Goal: Task Accomplishment & Management: Use online tool/utility

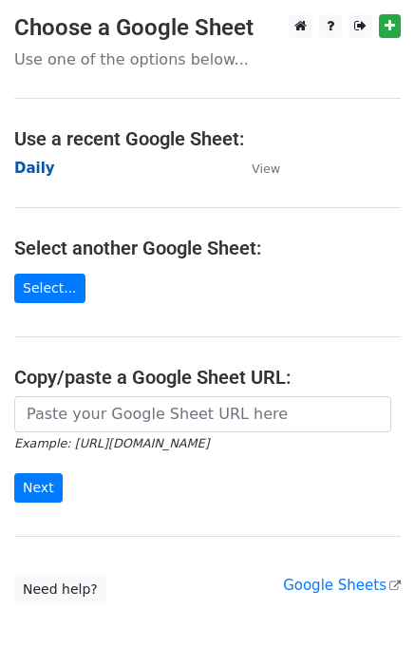
click at [28, 168] on strong "Daily" at bounding box center [34, 168] width 41 height 17
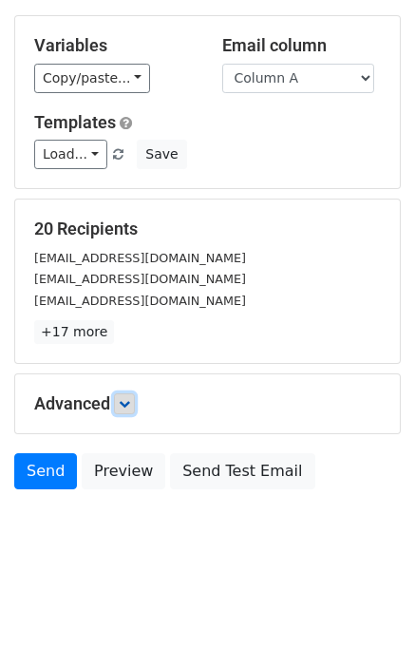
click at [127, 406] on icon at bounding box center [124, 403] width 11 height 11
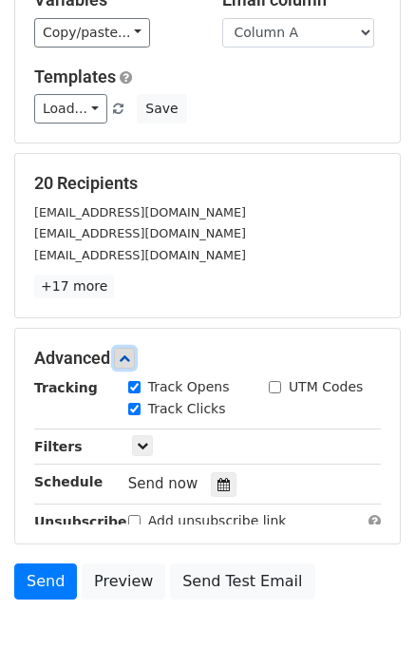
scroll to position [243, 0]
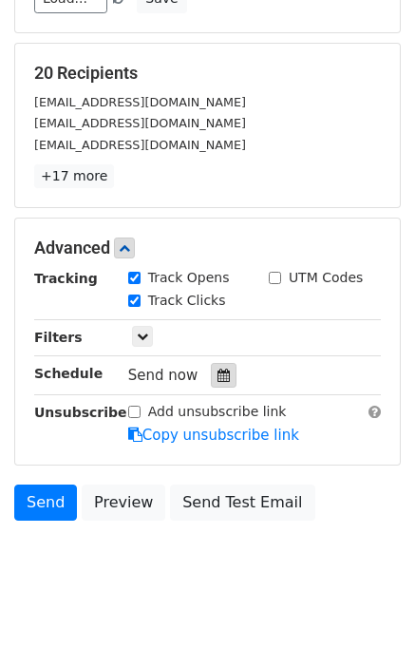
click at [217, 363] on div at bounding box center [224, 375] width 26 height 25
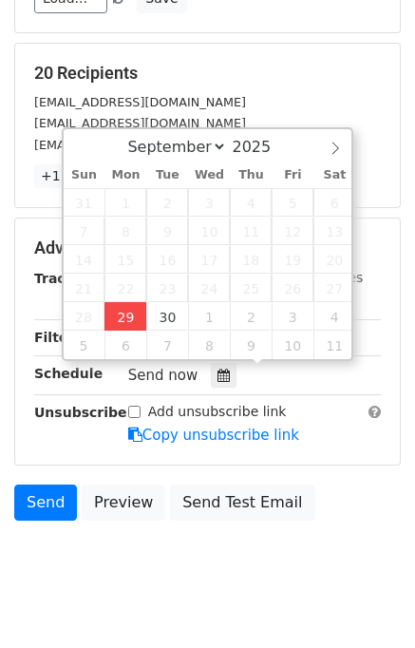
type input "2025-09-29 12:00"
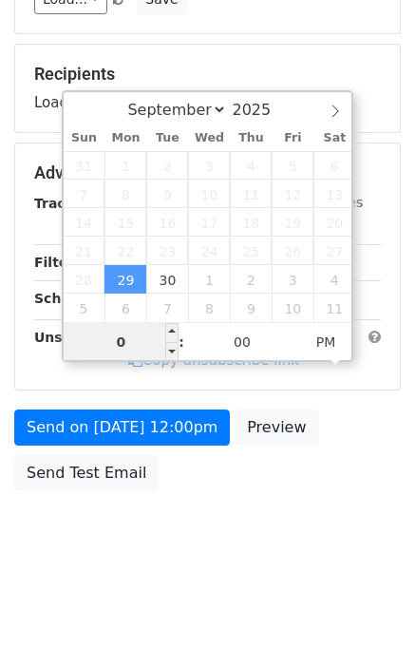
type input "04"
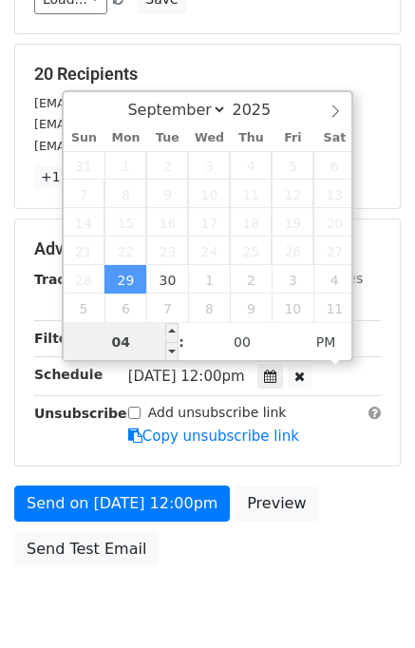
scroll to position [243, 0]
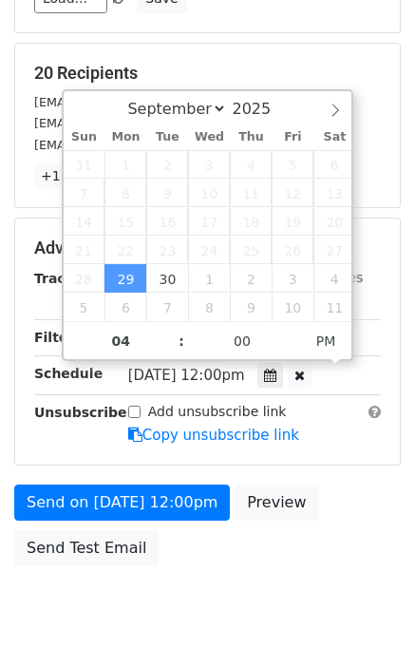
type input "2025-09-29 16:00"
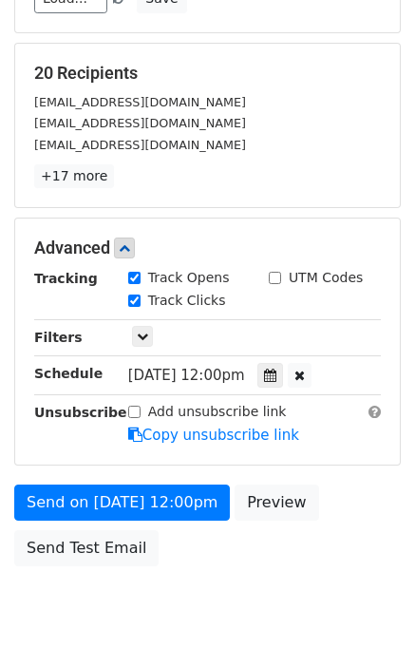
click at [347, 525] on div "Send on Sep 29 at 12:00pm Preview Send Test Email" at bounding box center [207, 530] width 415 height 91
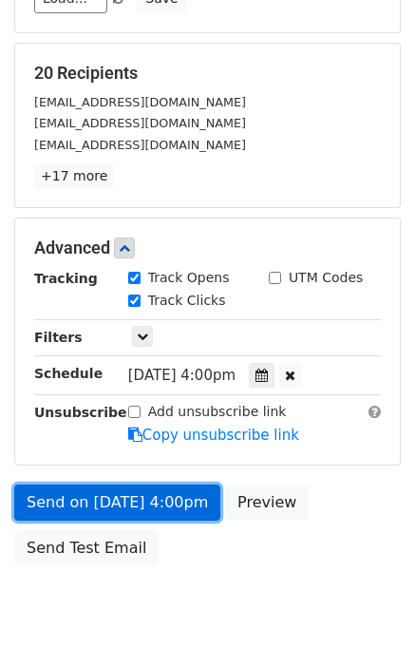
click at [77, 503] on link "Send on Sep 29 at 4:00pm" at bounding box center [117, 503] width 206 height 36
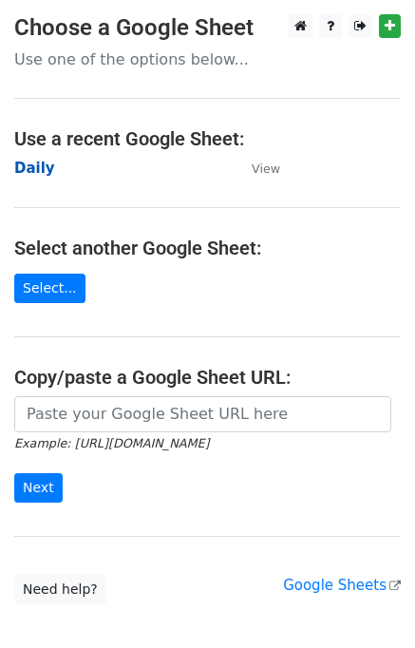
click at [33, 168] on strong "Daily" at bounding box center [34, 168] width 41 height 17
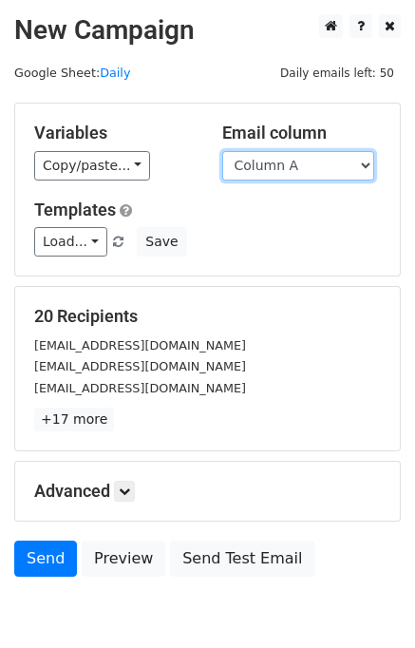
click at [282, 168] on select "Column A Column B Column C Column D Column E" at bounding box center [298, 165] width 152 height 29
select select "Column B"
click at [222, 151] on select "Column A Column B Column C Column D Column E" at bounding box center [298, 165] width 152 height 29
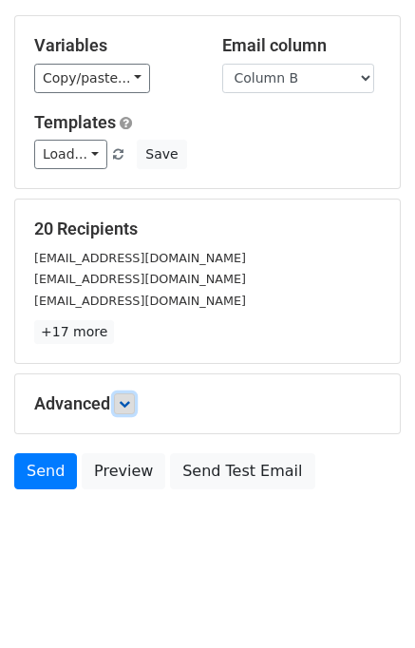
click at [128, 400] on icon at bounding box center [124, 403] width 11 height 11
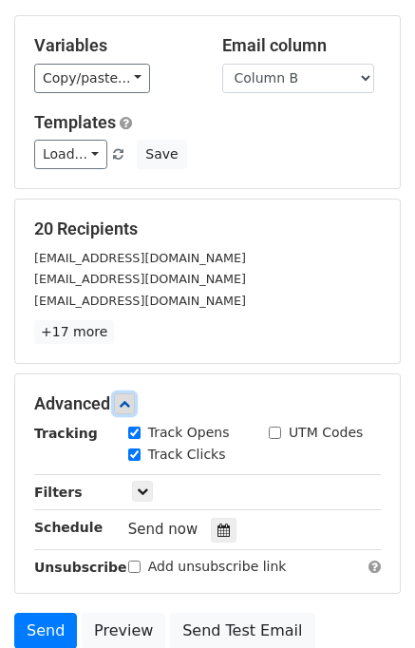
scroll to position [240, 0]
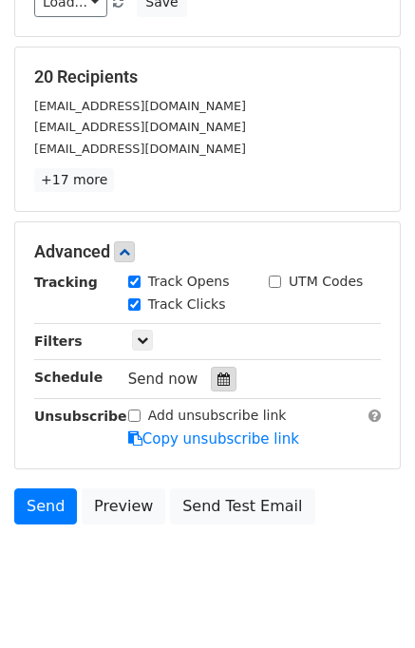
click at [218, 374] on icon at bounding box center [224, 379] width 12 height 13
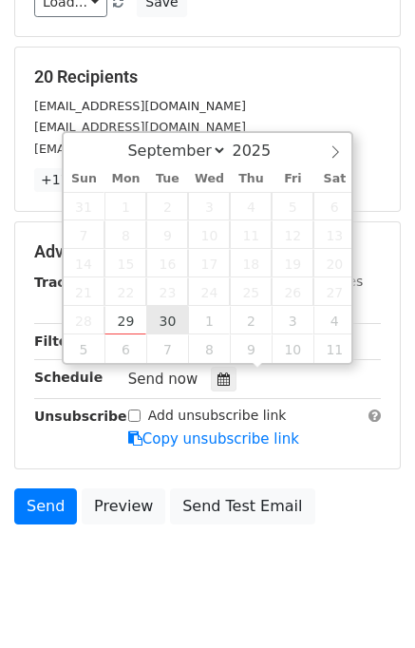
type input "2025-09-30 12:00"
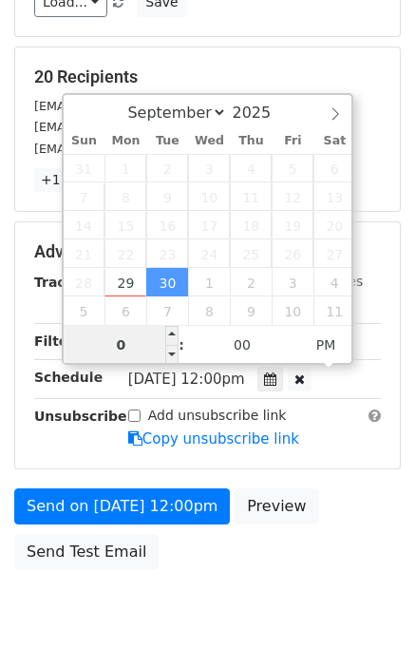
type input "05"
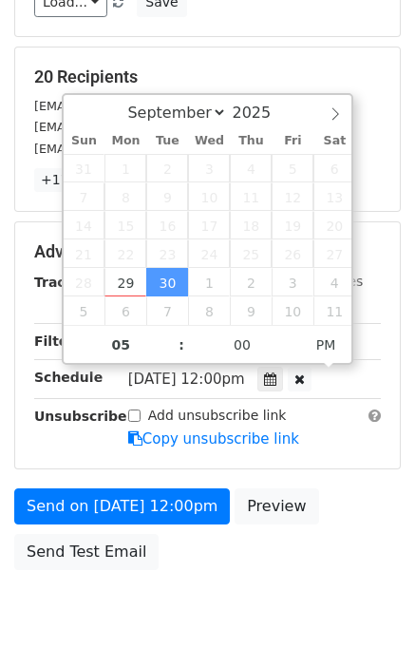
type input "2025-09-30 17:00"
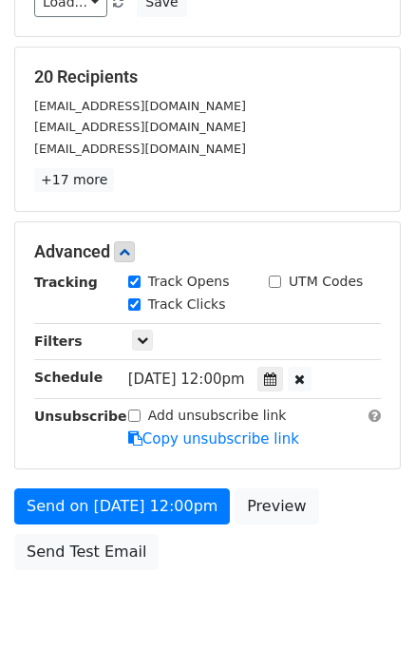
click at [335, 492] on div "Send on Sep 30 at 12:00pm Preview Send Test Email" at bounding box center [207, 534] width 415 height 91
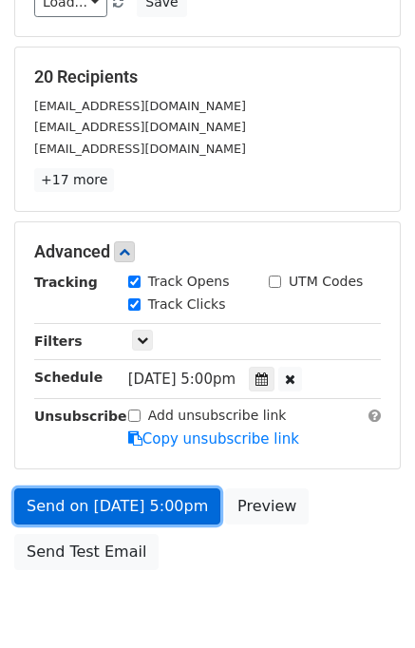
click at [182, 497] on link "Send on Sep 30 at 5:00pm" at bounding box center [117, 507] width 206 height 36
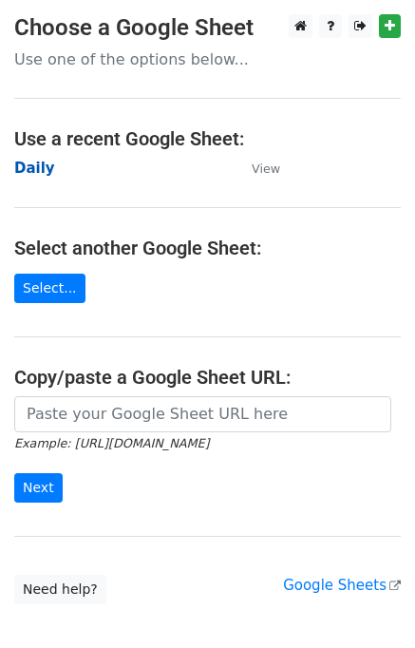
click at [30, 173] on strong "Daily" at bounding box center [34, 168] width 41 height 17
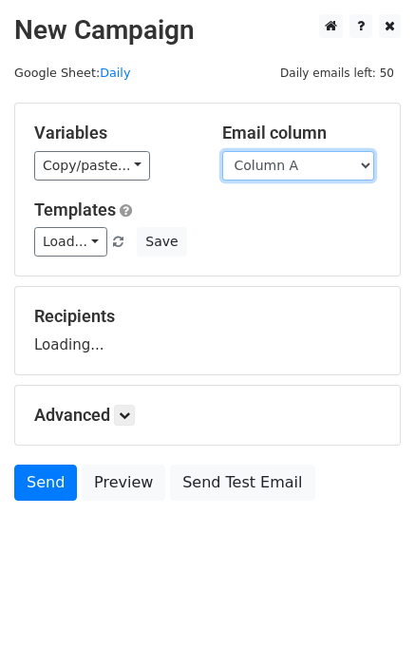
click at [294, 170] on select "Column A Column B Column C Column D Column E" at bounding box center [298, 165] width 152 height 29
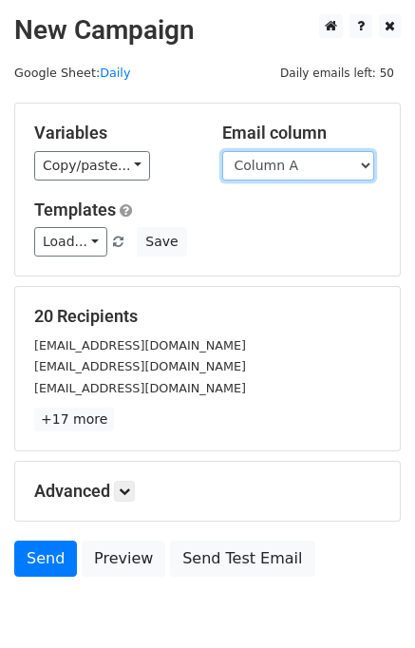
drag, startPoint x: 290, startPoint y: 168, endPoint x: 292, endPoint y: 178, distance: 9.7
click at [290, 168] on select "Column A Column B Column C Column D Column E" at bounding box center [298, 165] width 152 height 29
select select "Column C"
click at [222, 151] on select "Column A Column B Column C Column D Column E" at bounding box center [298, 165] width 152 height 29
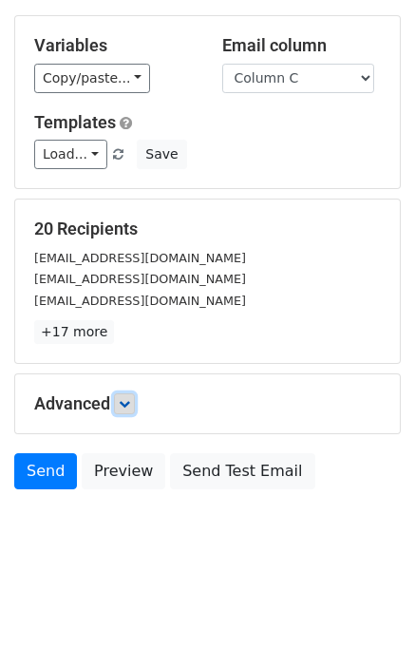
drag, startPoint x: 133, startPoint y: 402, endPoint x: 156, endPoint y: 396, distance: 23.5
click at [135, 402] on link at bounding box center [124, 404] width 21 height 21
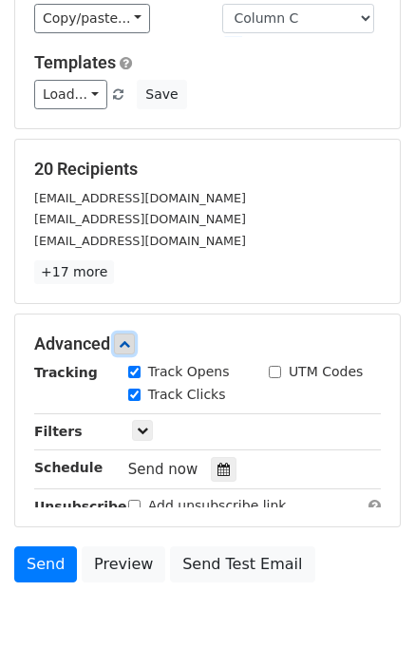
scroll to position [232, 0]
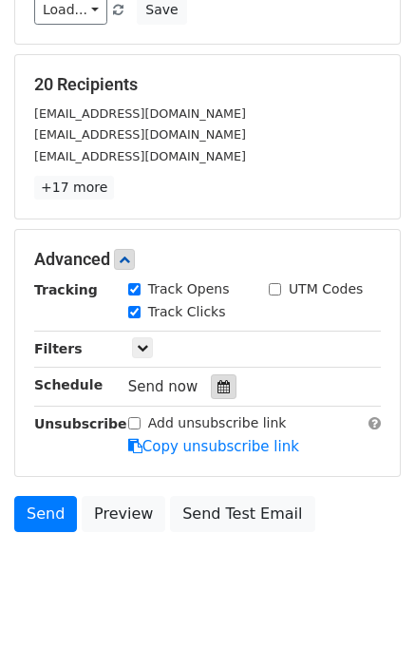
click at [219, 383] on icon at bounding box center [224, 386] width 12 height 13
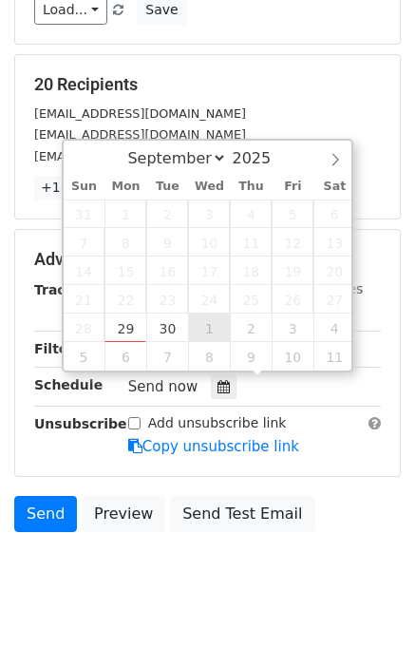
type input "2025-10-01 12:00"
select select "9"
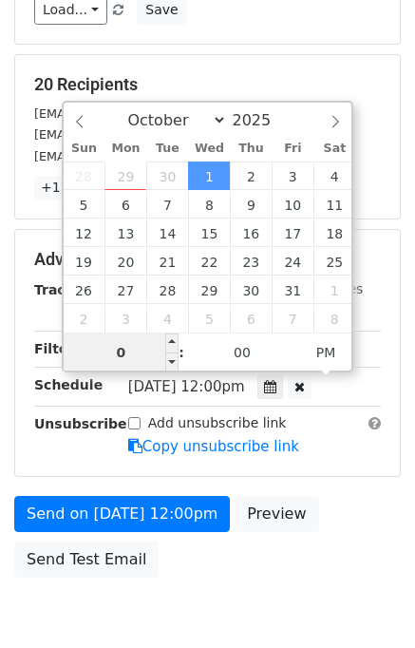
type input "06"
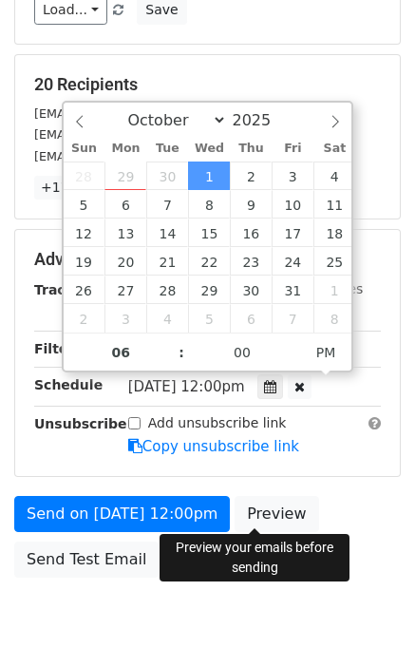
type input "2025-10-01 18:00"
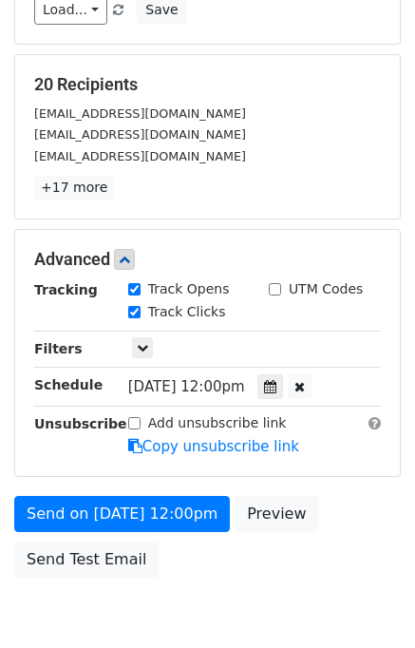
click at [350, 511] on div "Send on Oct 1 at 12:00pm Preview Send Test Email" at bounding box center [207, 541] width 415 height 91
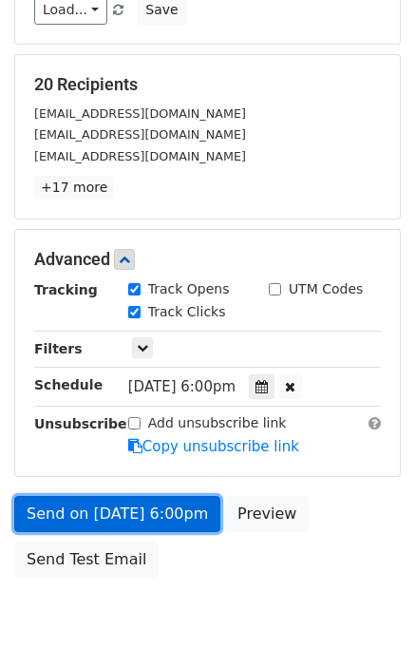
click at [165, 507] on link "Send on Oct 1 at 6:00pm" at bounding box center [117, 514] width 206 height 36
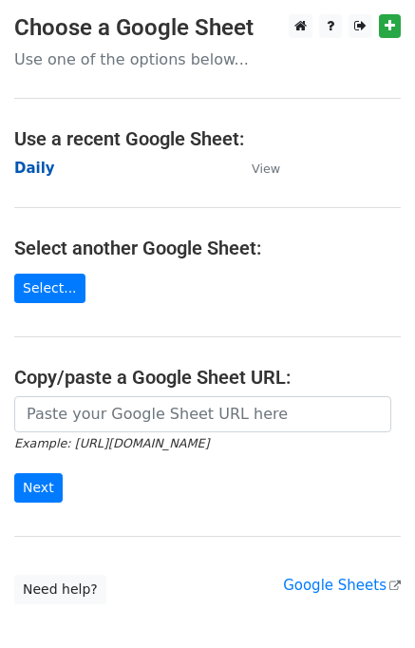
click at [23, 170] on strong "Daily" at bounding box center [34, 168] width 41 height 17
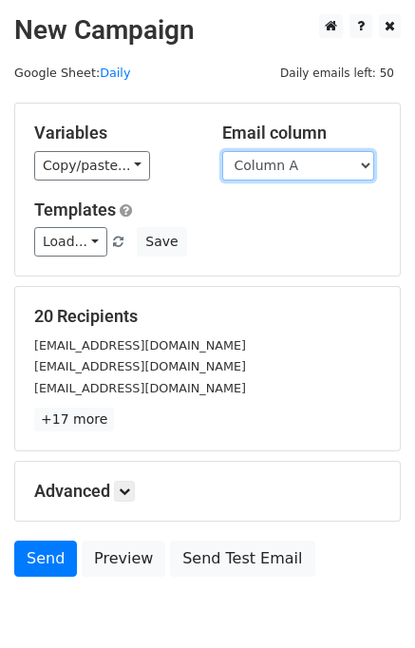
click at [263, 169] on select "Column A Column B Column C Column D Column E" at bounding box center [298, 165] width 152 height 29
select select "Column D"
click at [222, 151] on select "Column A Column B Column C Column D Column E" at bounding box center [298, 165] width 152 height 29
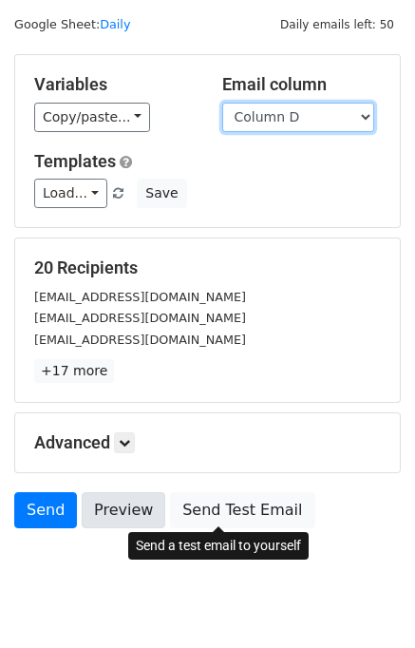
scroll to position [87, 0]
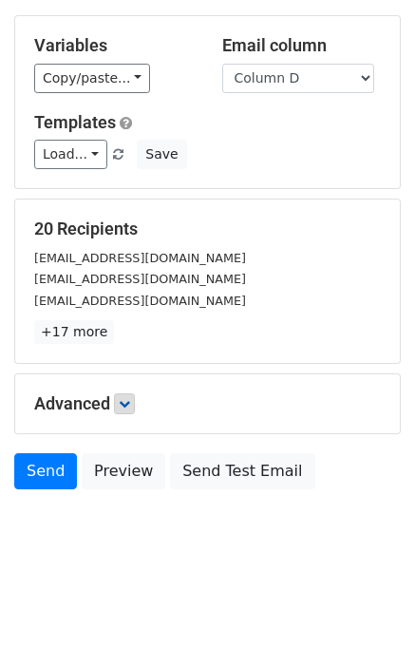
drag, startPoint x: 128, startPoint y: 381, endPoint x: 134, endPoint y: 394, distance: 13.6
click at [129, 385] on div "Advanced Tracking Track Opens UTM Codes Track Clicks Filters Only include sprea…" at bounding box center [207, 404] width 385 height 59
click at [133, 395] on link at bounding box center [124, 404] width 21 height 21
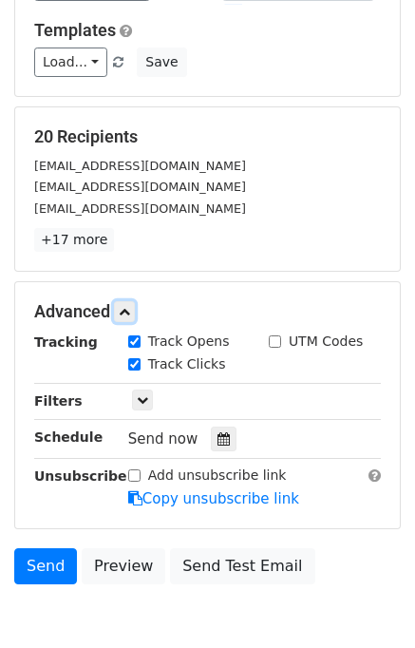
scroll to position [252, 0]
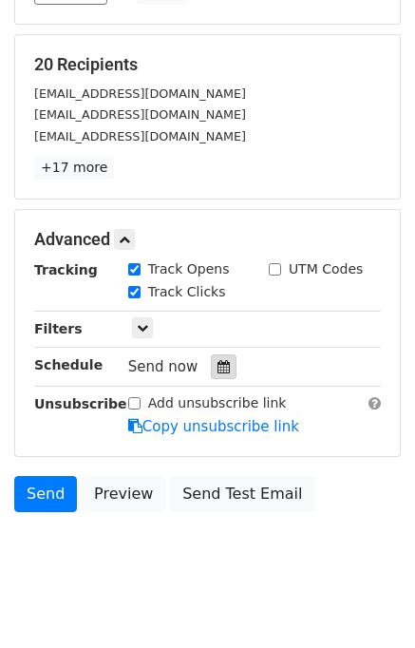
click at [218, 360] on icon at bounding box center [224, 366] width 12 height 13
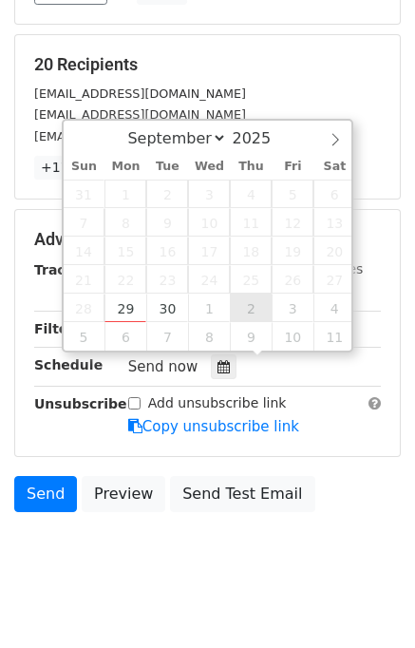
type input "2025-10-02 12:00"
select select "9"
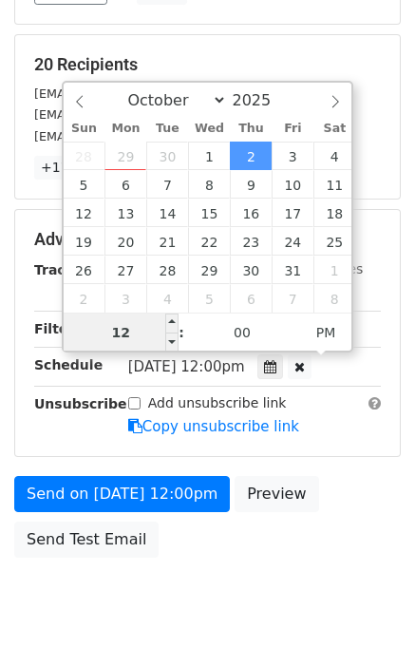
scroll to position [242, 0]
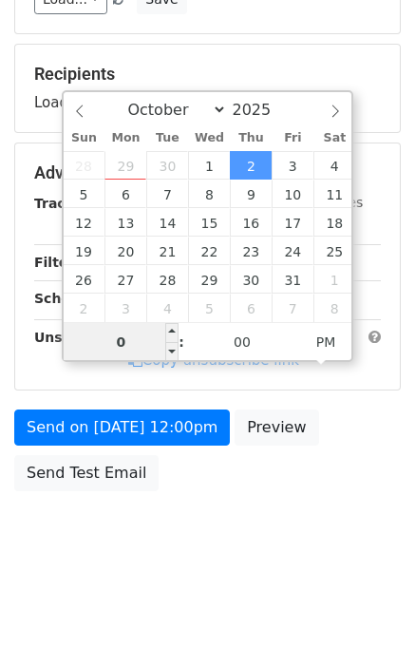
type input "07"
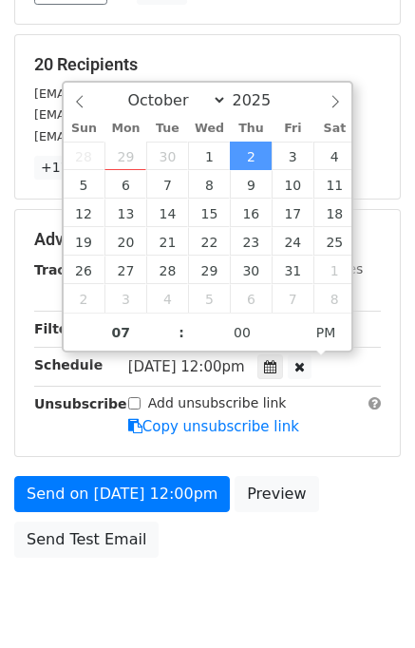
type input "2025-10-02 19:00"
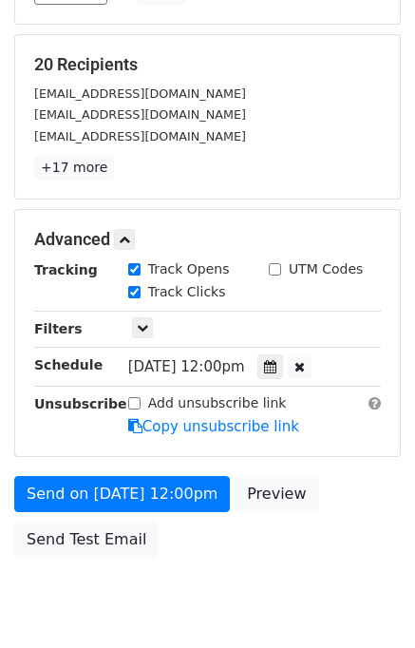
click at [386, 512] on div "Send on Oct 2 at 12:00pm Preview Send Test Email" at bounding box center [207, 521] width 415 height 91
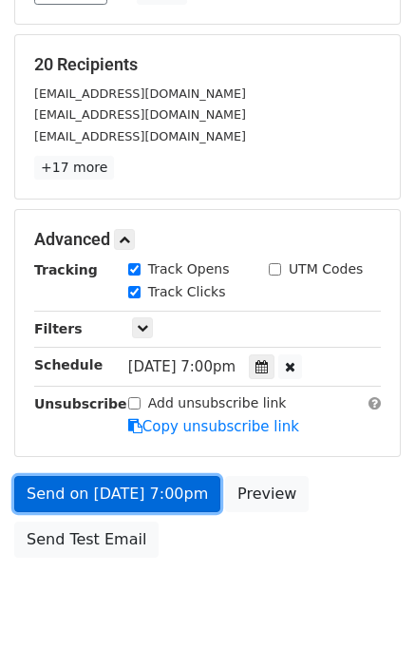
click at [163, 495] on link "Send on Oct 2 at 7:00pm" at bounding box center [117, 494] width 206 height 36
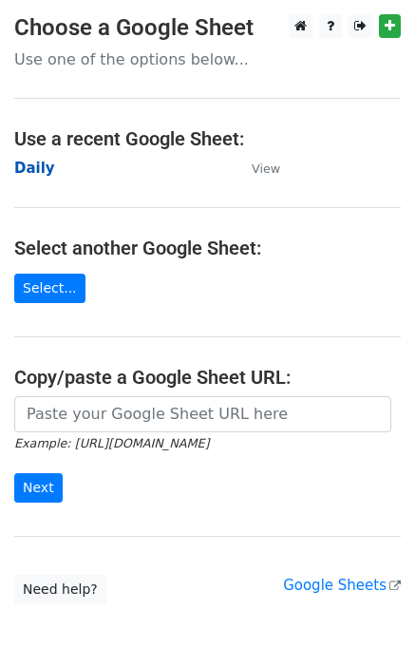
click at [42, 161] on strong "Daily" at bounding box center [34, 168] width 41 height 17
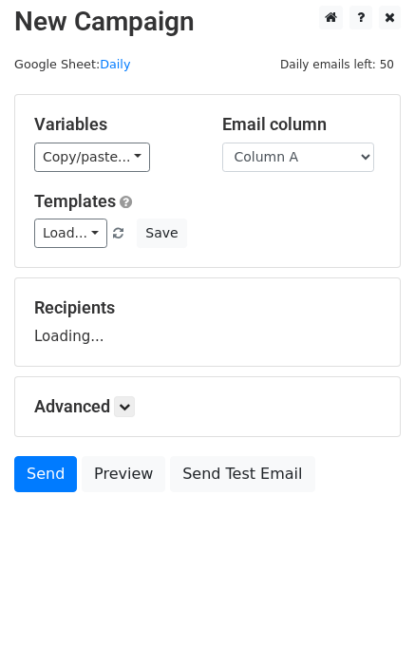
scroll to position [11, 0]
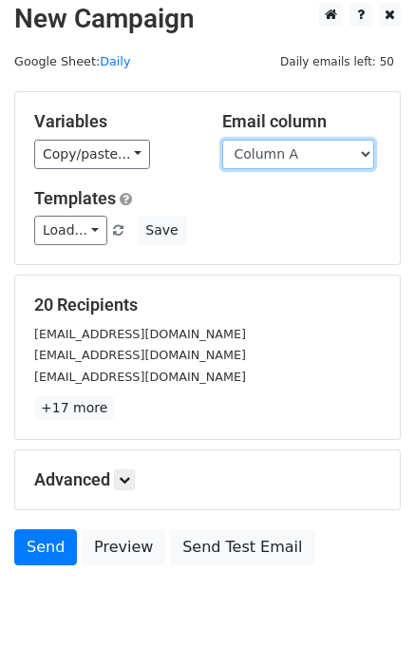
click at [325, 156] on select "Column A Column B Column C Column D Column E" at bounding box center [298, 154] width 152 height 29
select select "Column E"
click at [222, 140] on select "Column A Column B Column C Column D Column E" at bounding box center [298, 154] width 152 height 29
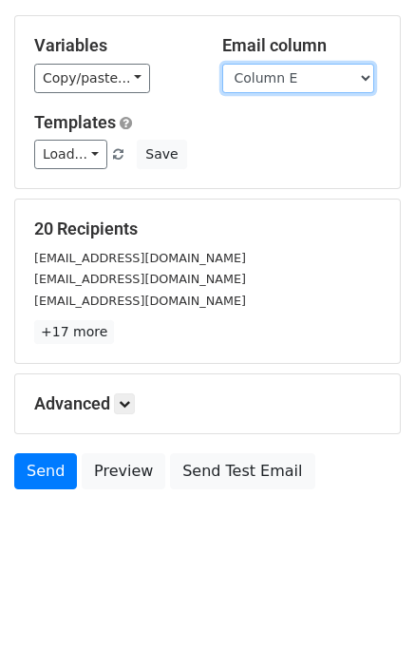
scroll to position [87, 0]
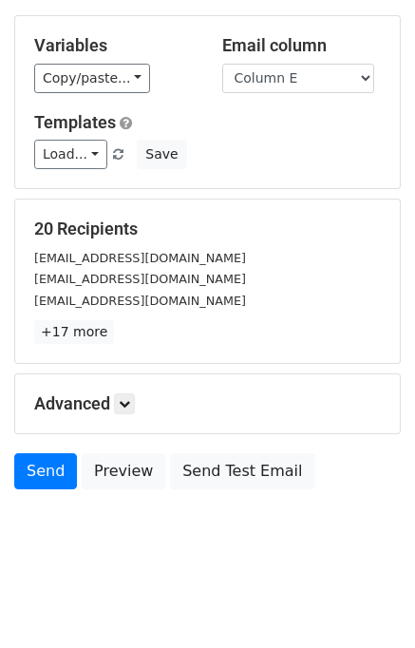
click at [135, 413] on div "Advanced Tracking Track Opens UTM Codes Track Clicks Filters Only include sprea…" at bounding box center [207, 404] width 385 height 59
click at [130, 398] on icon at bounding box center [124, 403] width 11 height 11
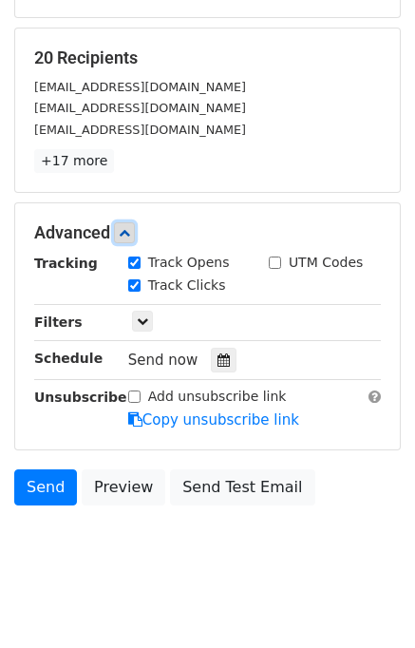
scroll to position [259, 0]
click at [218, 354] on icon at bounding box center [224, 360] width 12 height 13
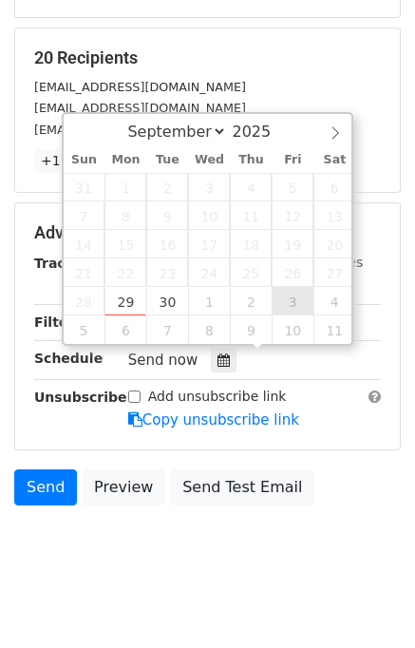
type input "[DATE] 12:00"
select select "9"
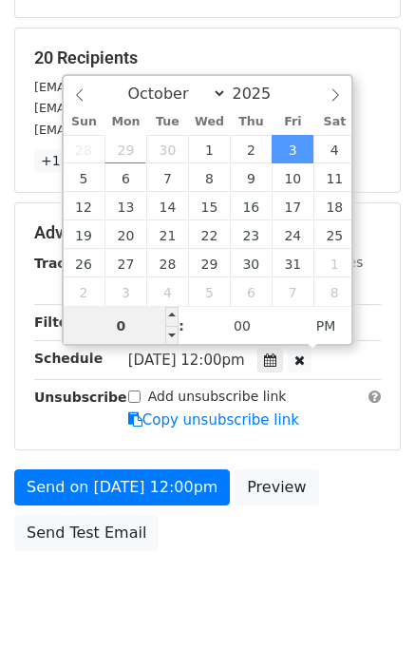
type input "08"
type input "[DATE] 20:00"
click at [323, 512] on div "Send on [DATE] 12:00pm Preview Send Test Email" at bounding box center [207, 515] width 415 height 91
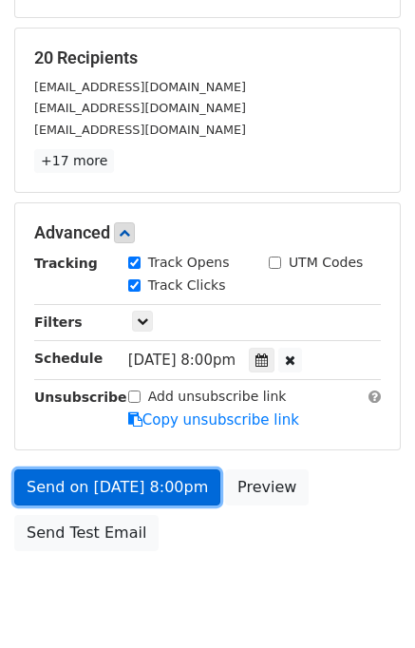
click at [149, 484] on link "Send on [DATE] 8:00pm" at bounding box center [117, 488] width 206 height 36
